Goal: Obtain resource: Obtain resource

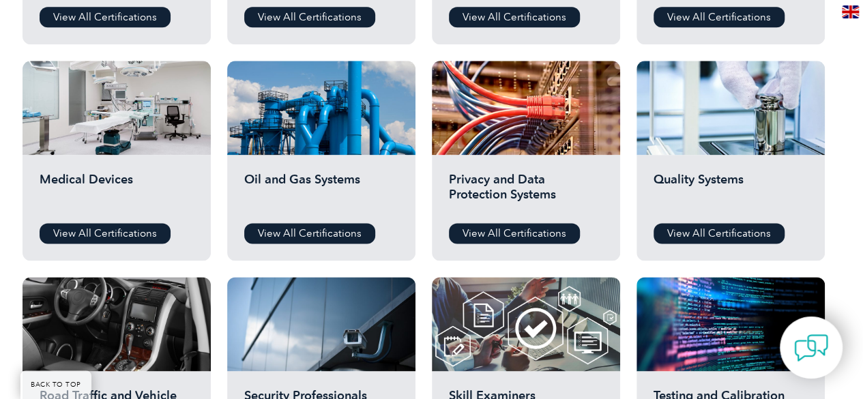
scroll to position [887, 0]
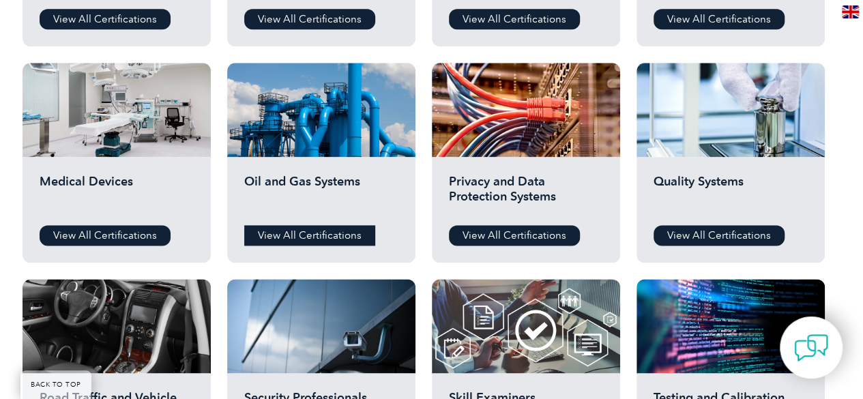
click at [328, 233] on link "View All Certifications" at bounding box center [309, 235] width 131 height 20
click at [757, 238] on link "View All Certifications" at bounding box center [719, 235] width 131 height 20
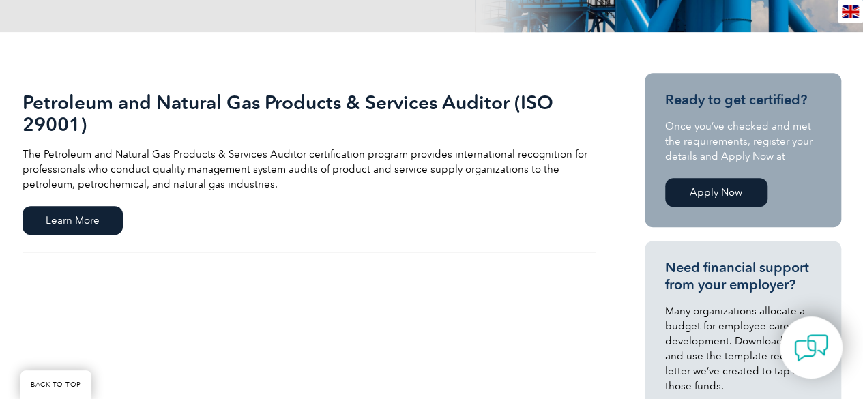
scroll to position [273, 0]
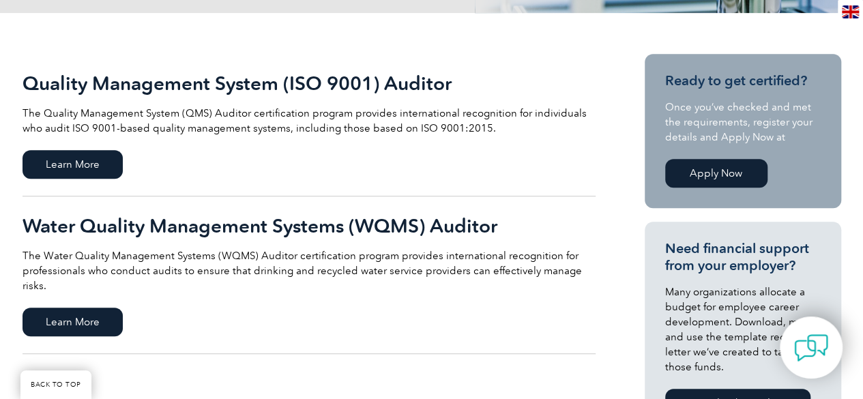
scroll to position [273, 0]
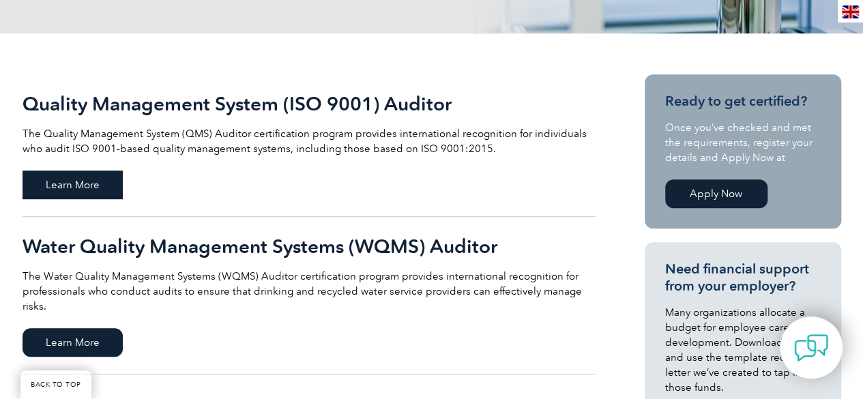
click at [106, 189] on span "Learn More" at bounding box center [73, 185] width 100 height 29
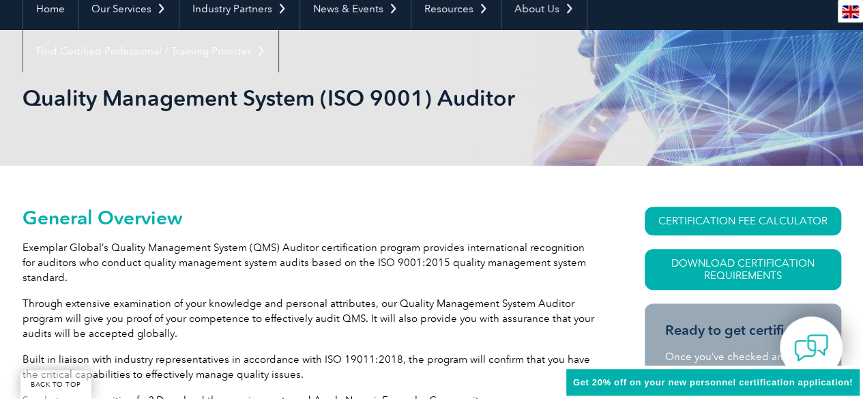
scroll to position [209, 0]
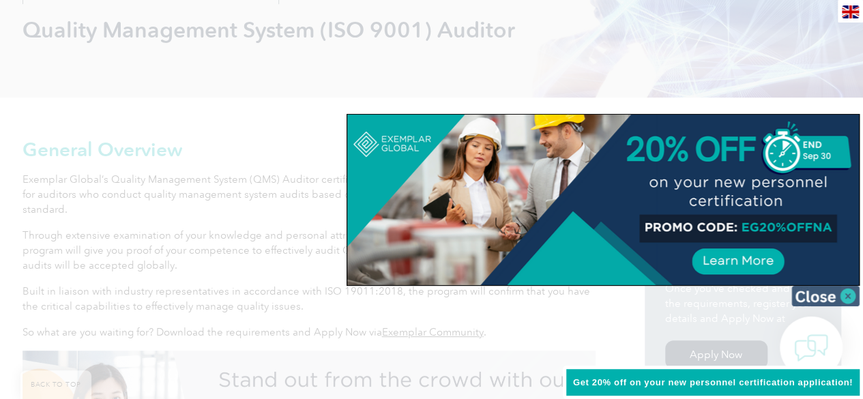
click at [840, 293] on img at bounding box center [825, 296] width 68 height 20
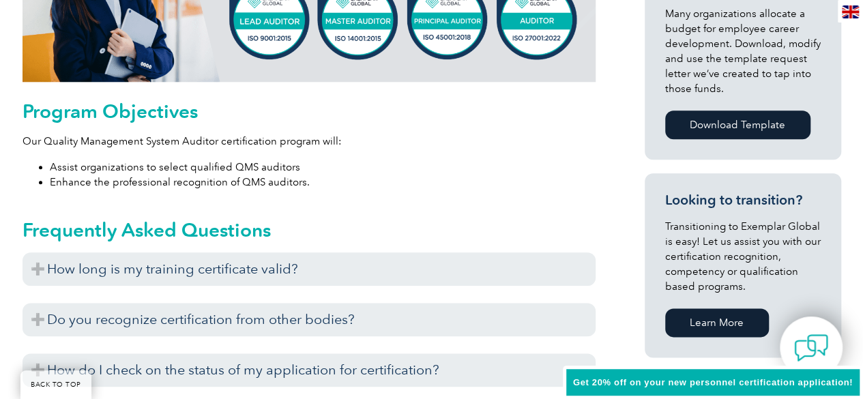
scroll to position [686, 0]
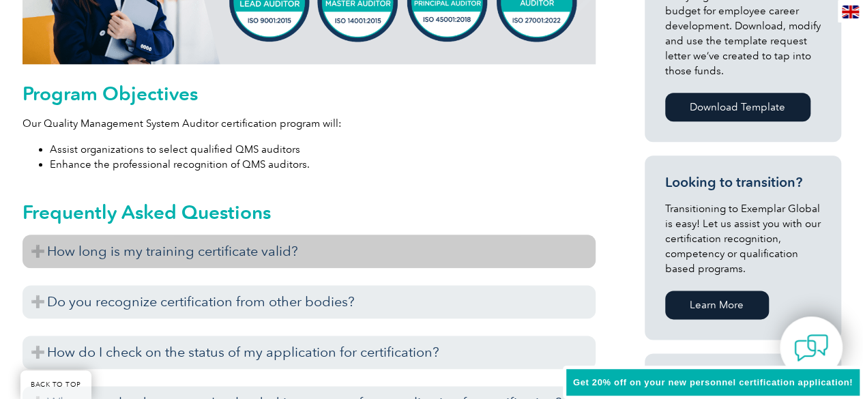
click at [531, 254] on h3 "How long is my training certificate valid?" at bounding box center [309, 251] width 573 height 33
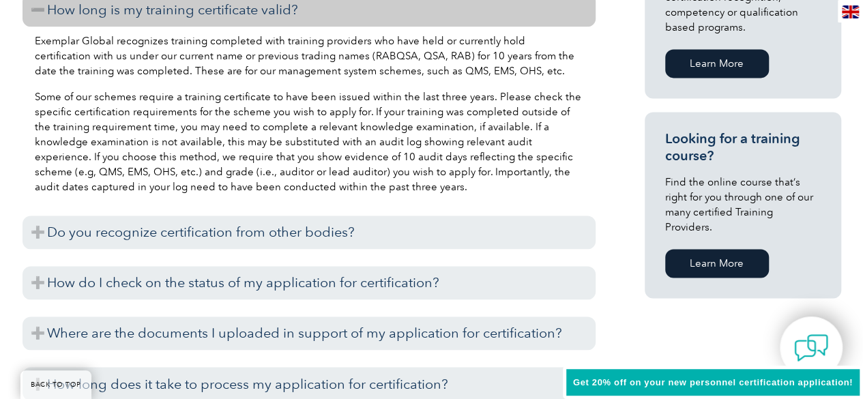
scroll to position [959, 0]
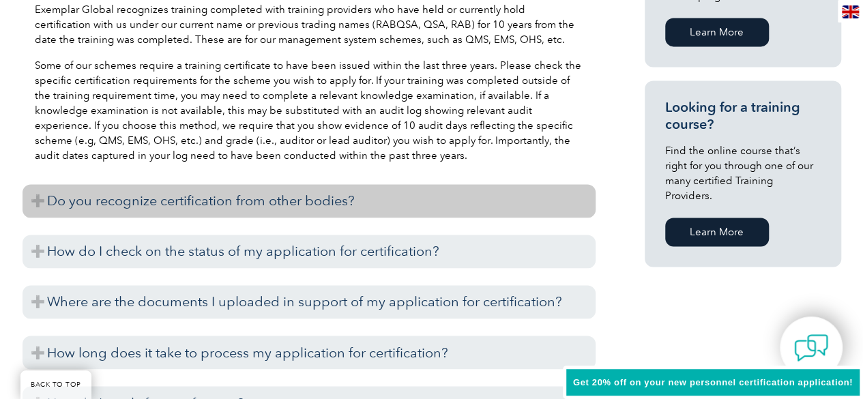
click at [579, 194] on h3 "Do you recognize certification from other bodies?" at bounding box center [309, 200] width 573 height 33
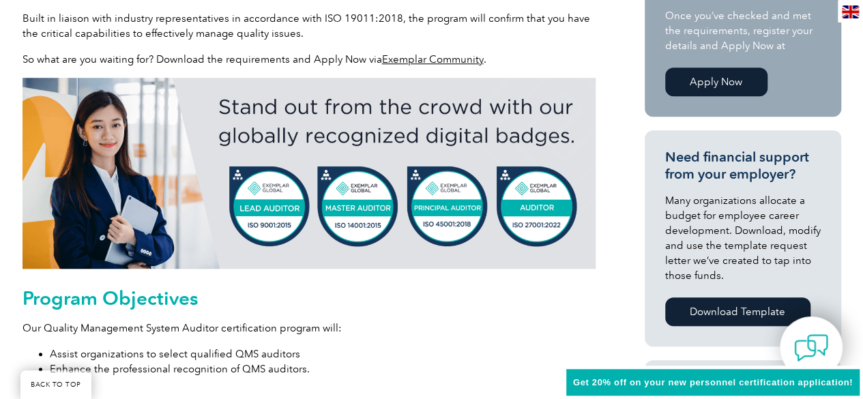
scroll to position [550, 0]
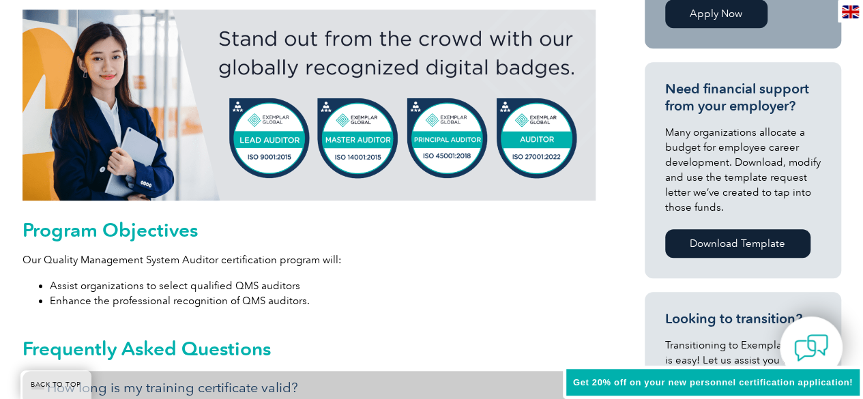
click at [731, 249] on link "Download Template" at bounding box center [737, 243] width 145 height 29
click at [520, 257] on p "Our Quality Management System Auditor certification program will:" at bounding box center [309, 259] width 573 height 15
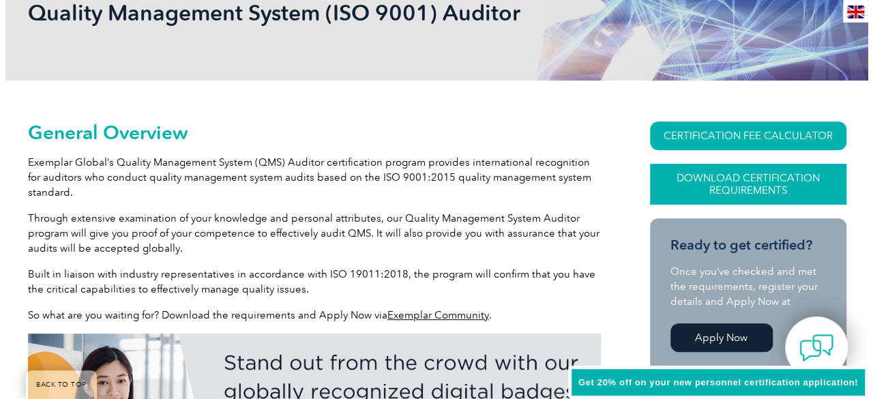
scroll to position [209, 0]
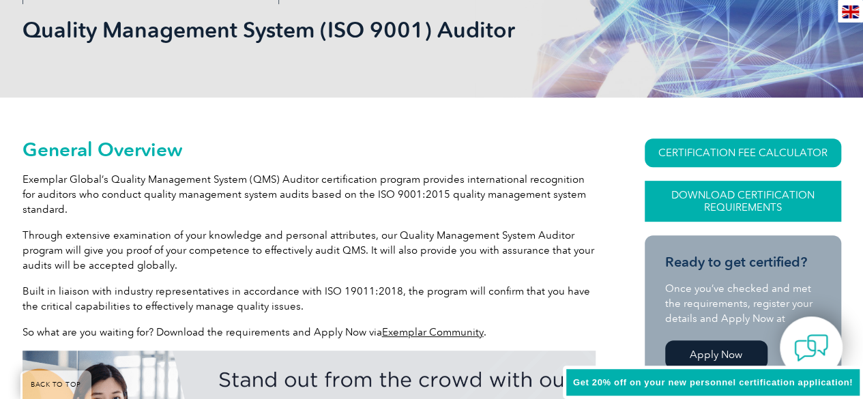
click at [712, 205] on link "Download Certification Requirements" at bounding box center [743, 201] width 196 height 41
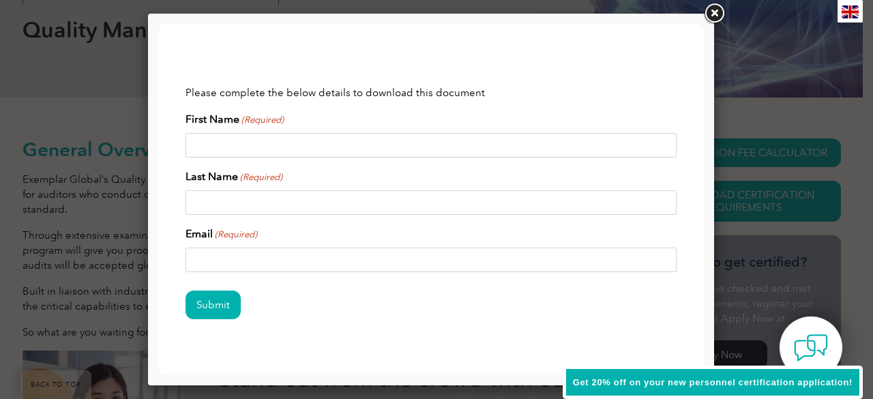
scroll to position [0, 0]
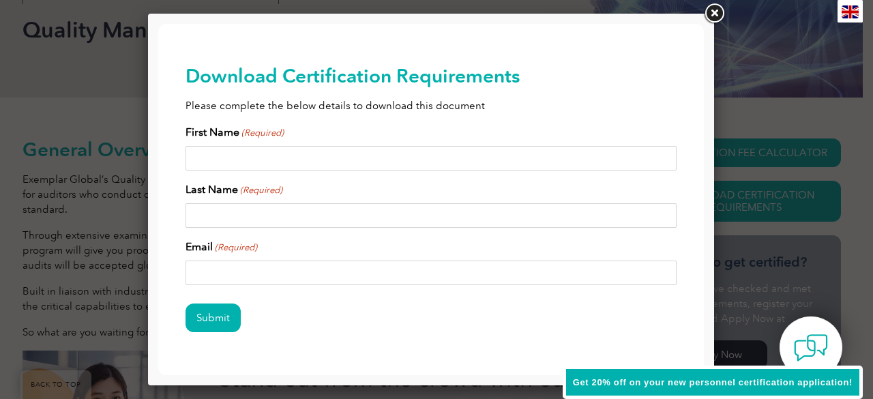
click at [308, 161] on input "First Name (Required)" at bounding box center [431, 158] width 491 height 25
type input "Wilbert Louis"
click at [295, 215] on input "Last Name (Required)" at bounding box center [431, 215] width 491 height 25
type input "Regala"
click at [310, 264] on input "Email (Required)" at bounding box center [431, 273] width 491 height 25
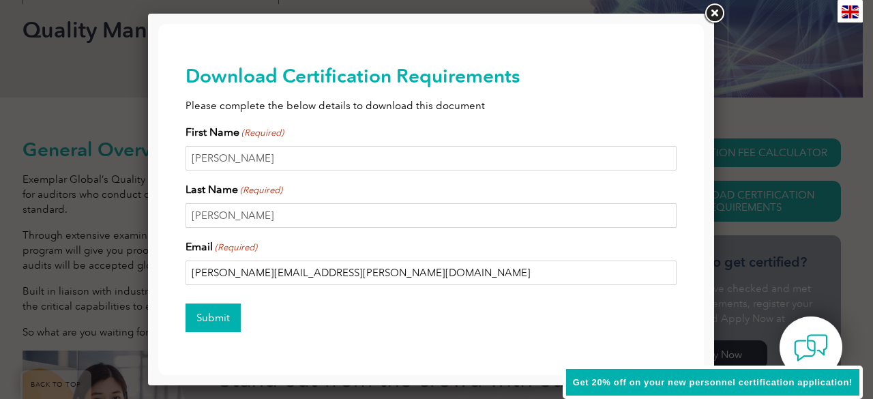
type input "regala.wilbert@gmail.com"
click at [216, 316] on input "Submit" at bounding box center [213, 318] width 55 height 29
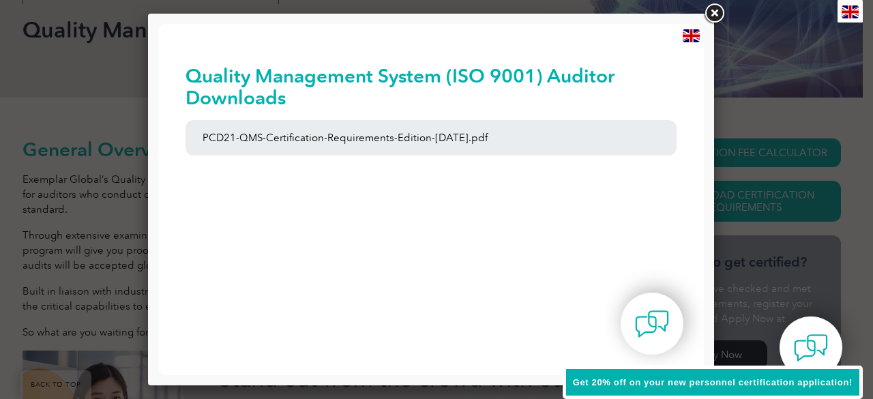
click at [716, 9] on link at bounding box center [714, 13] width 25 height 25
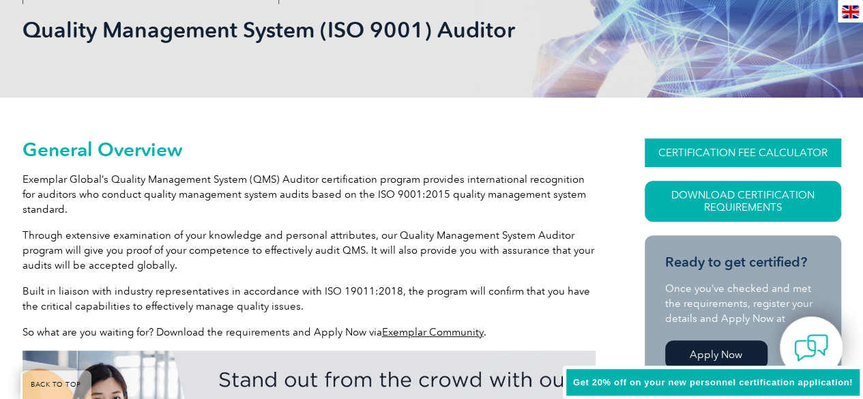
click at [745, 151] on link "CERTIFICATION FEE CALCULATOR" at bounding box center [743, 152] width 196 height 29
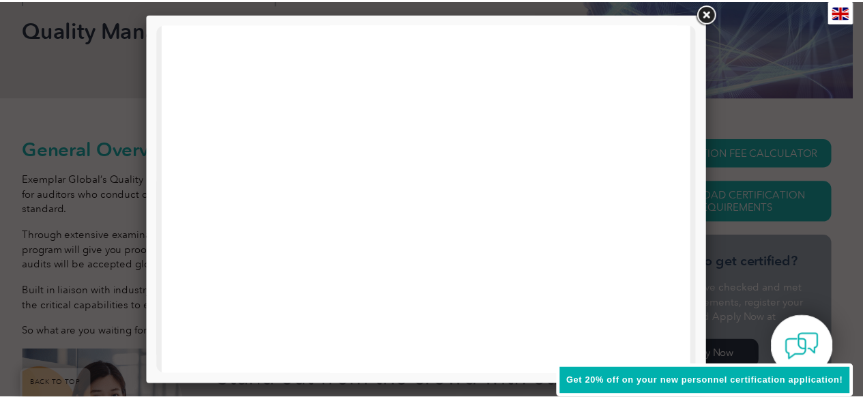
scroll to position [546, 0]
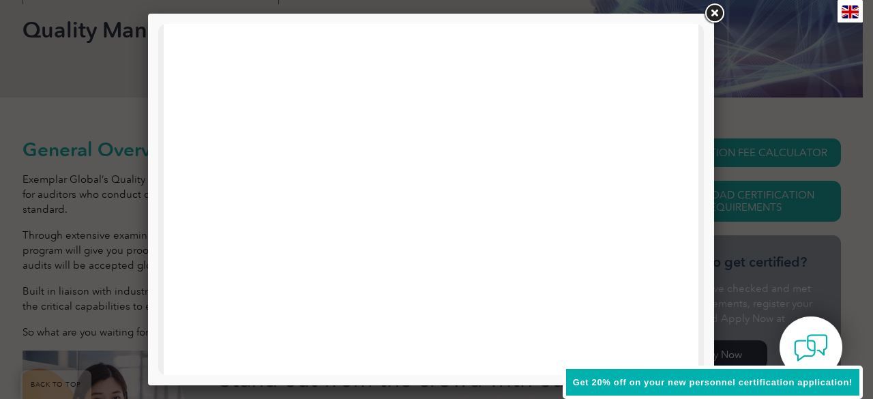
click at [714, 17] on link at bounding box center [714, 13] width 25 height 25
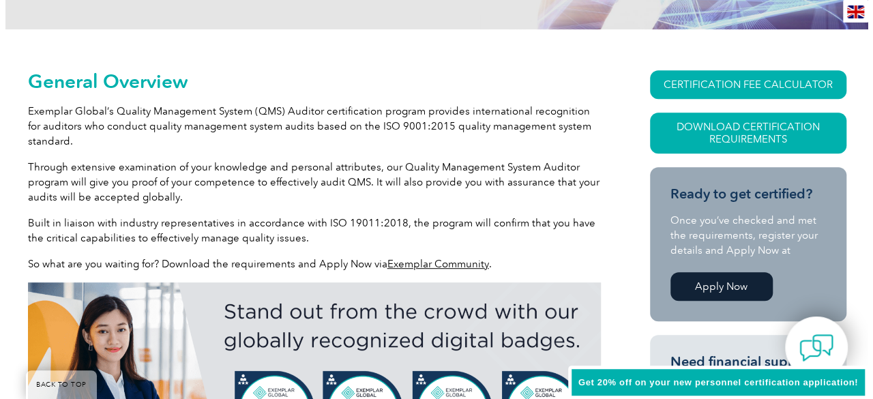
scroll to position [277, 0]
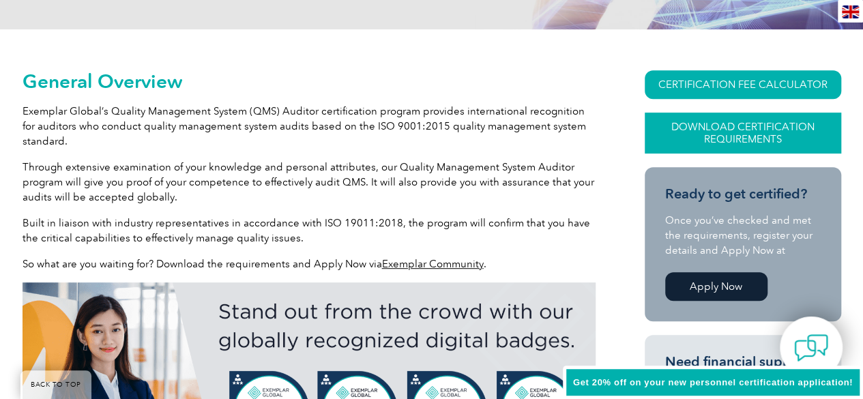
click at [730, 138] on link "Download Certification Requirements" at bounding box center [743, 133] width 196 height 41
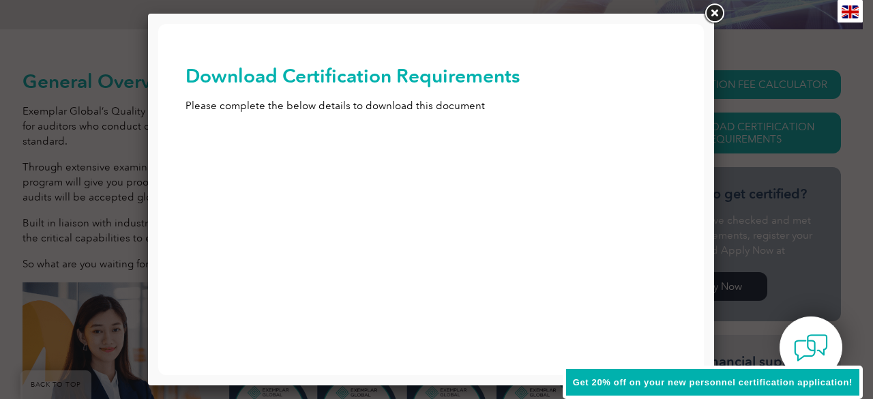
scroll to position [0, 0]
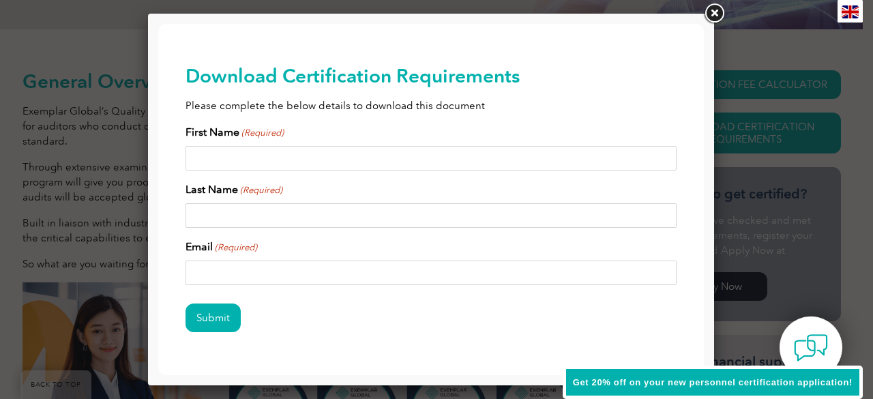
click at [375, 155] on input "First Name (Required)" at bounding box center [431, 158] width 491 height 25
type input "Wilbert Louis"
click at [381, 220] on input "Last Name (Required)" at bounding box center [431, 215] width 491 height 25
type input "Regala"
click at [398, 271] on input "Email (Required)" at bounding box center [431, 273] width 491 height 25
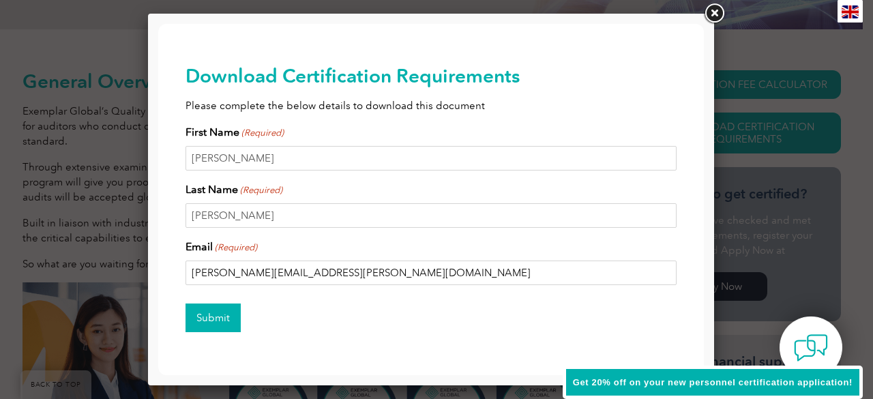
type input "regala.wilbert@gmail.com"
click at [226, 312] on input "Submit" at bounding box center [213, 318] width 55 height 29
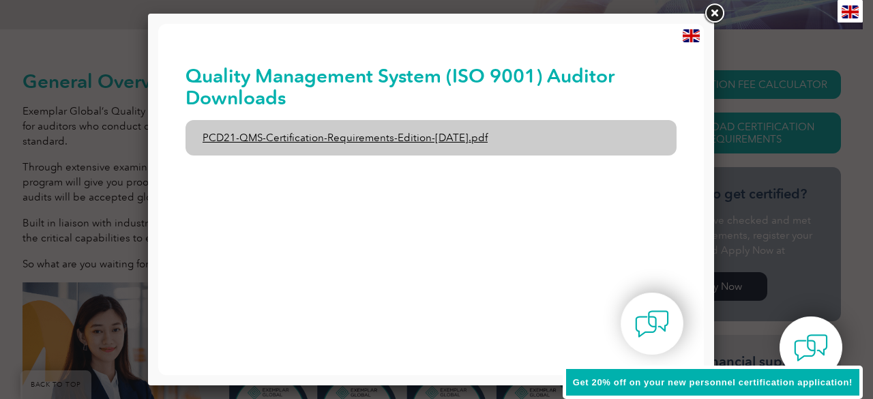
click at [484, 139] on link "PCD21-QMS-Certification-Requirements-Edition-2-April-2022.pdf" at bounding box center [431, 137] width 491 height 35
